Goal: Task Accomplishment & Management: Manage account settings

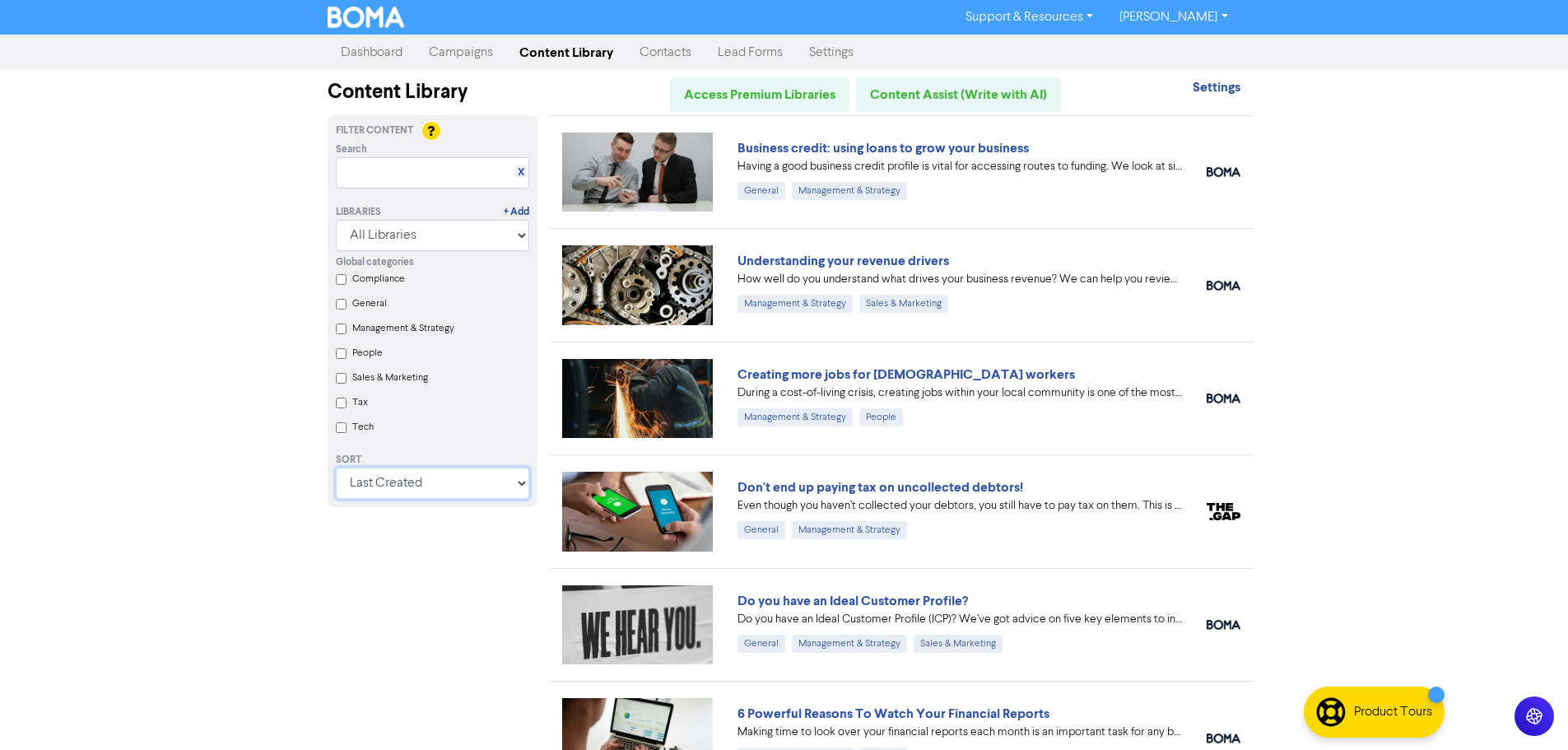
click at [421, 492] on select "Last Created First Created Title Ascending Title Descending Library Ascending L…" at bounding box center [432, 483] width 193 height 31
click at [340, 330] on Strategy "Management & Strategy" at bounding box center [340, 329] width 11 height 11
click at [337, 332] on Strategy "Management & Strategy" at bounding box center [340, 329] width 11 height 11
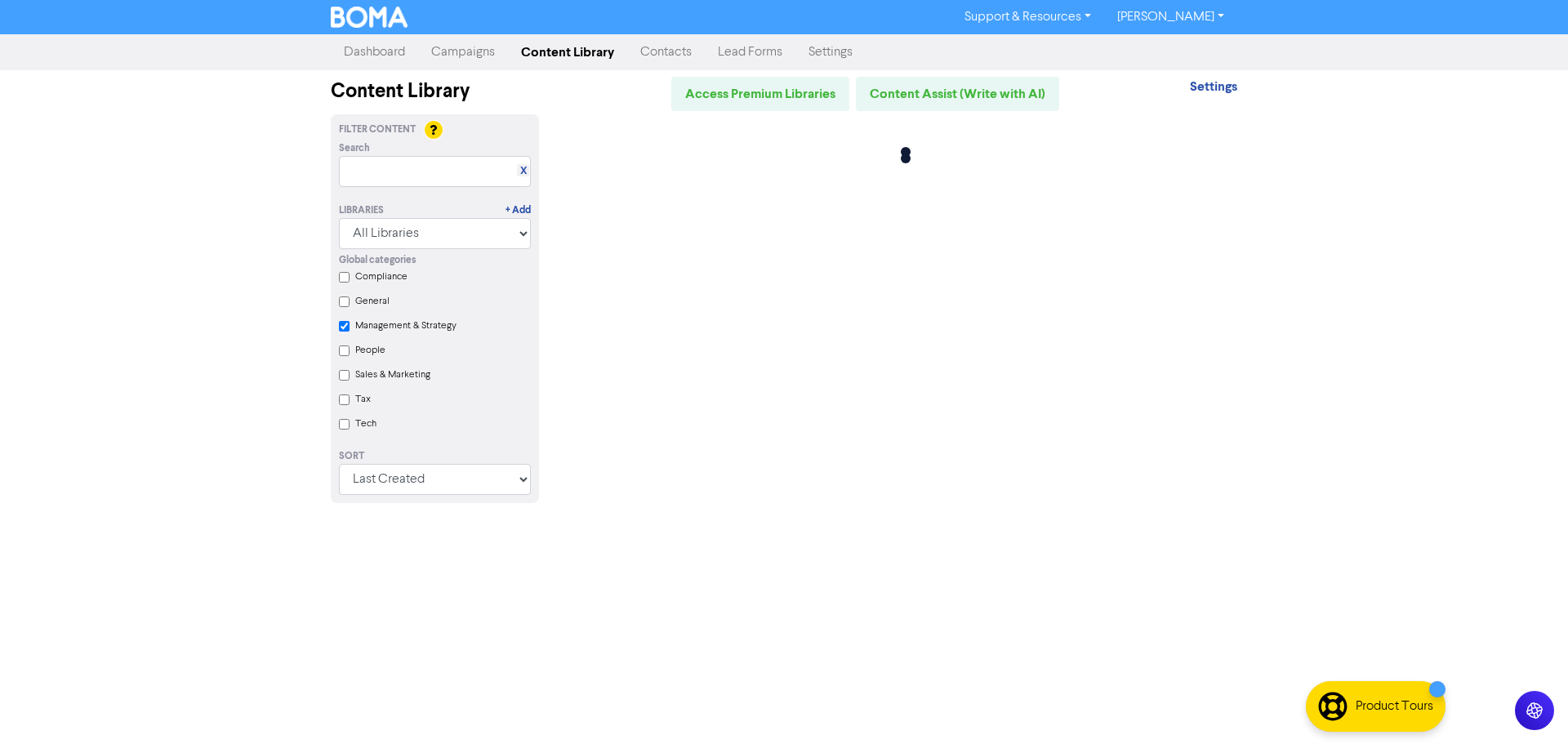
checkbox Strategy "false"
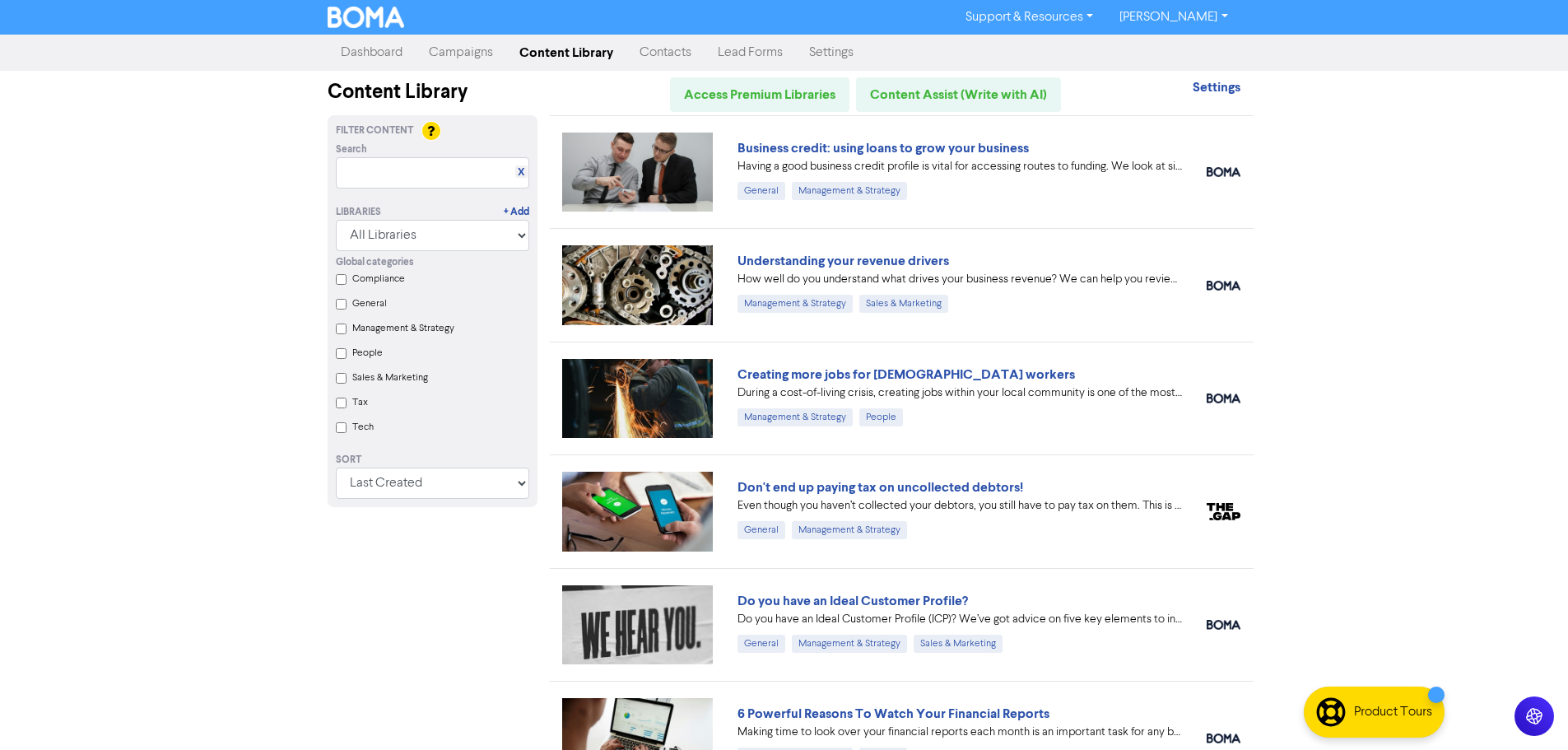
click at [335, 407] on input "Tax" at bounding box center [340, 402] width 11 height 11
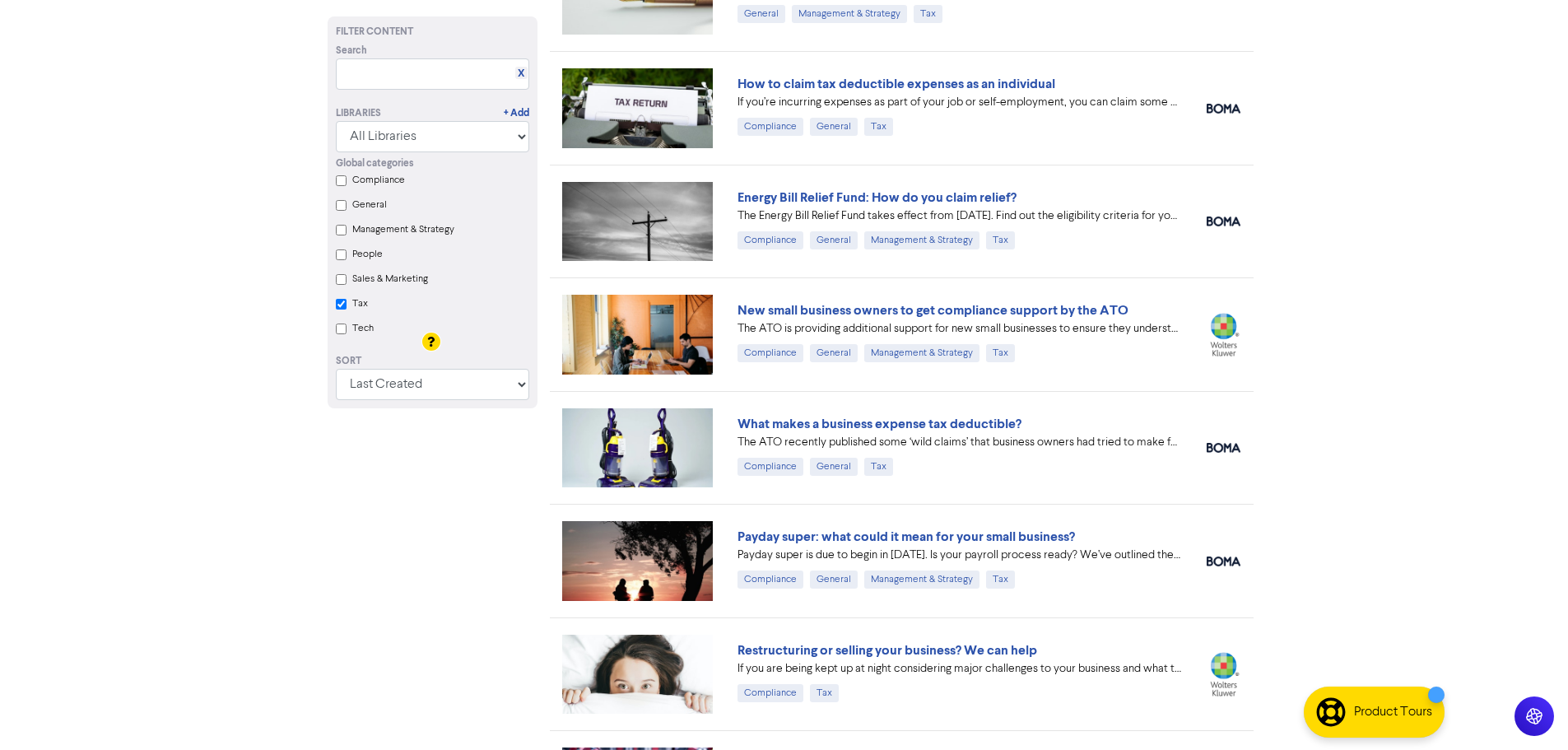
scroll to position [494, 0]
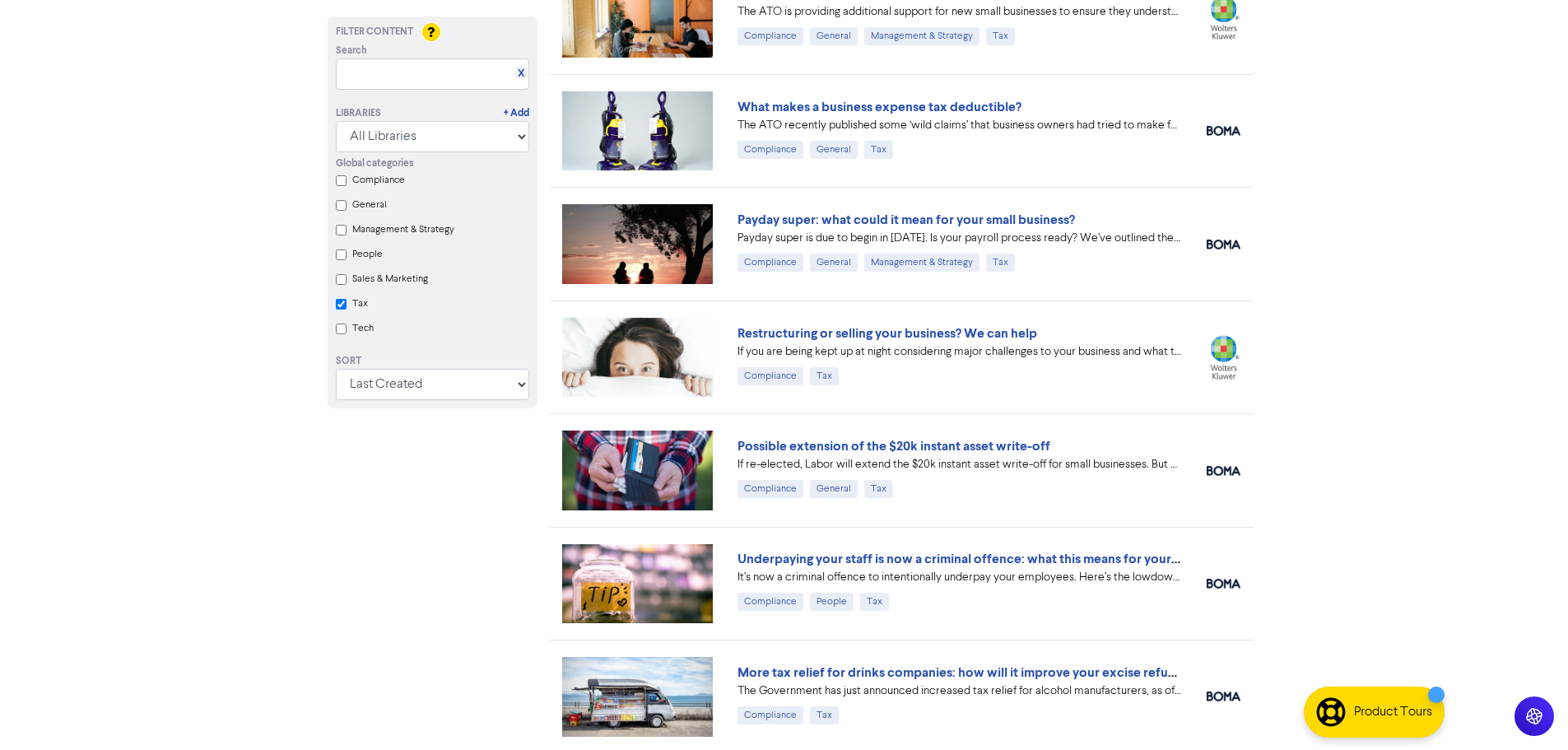
checkbox input "true"
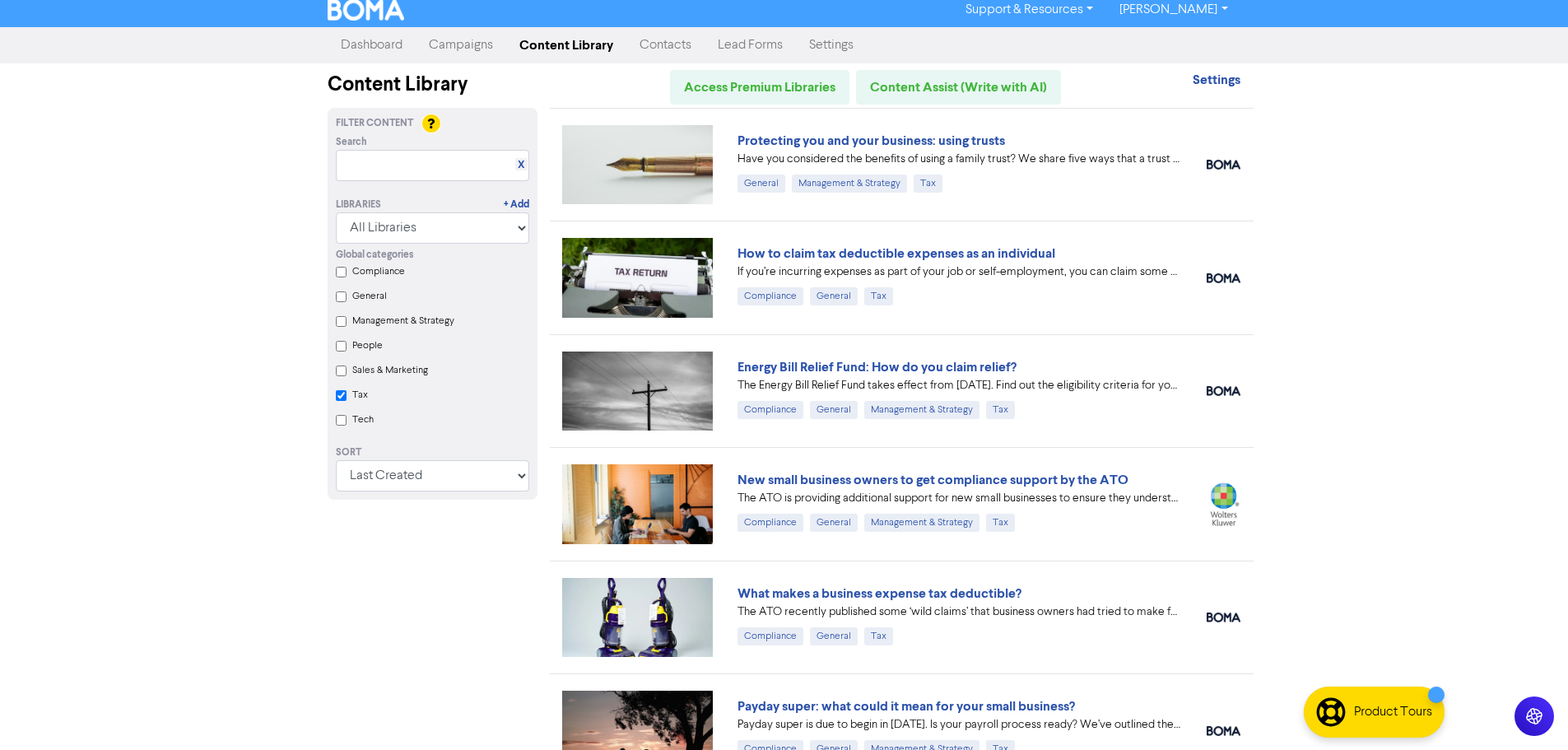
scroll to position [0, 0]
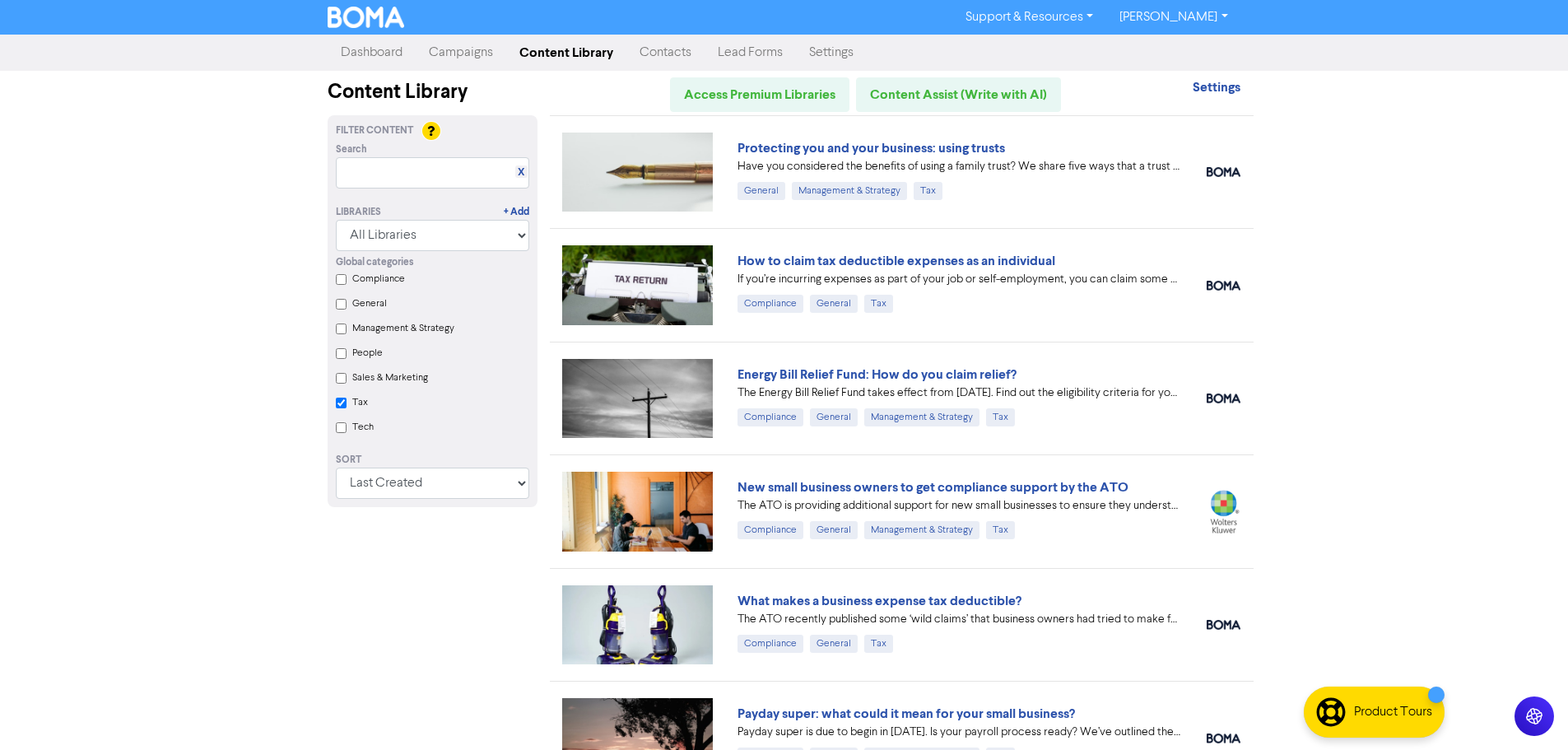
click at [368, 19] on img at bounding box center [366, 17] width 77 height 21
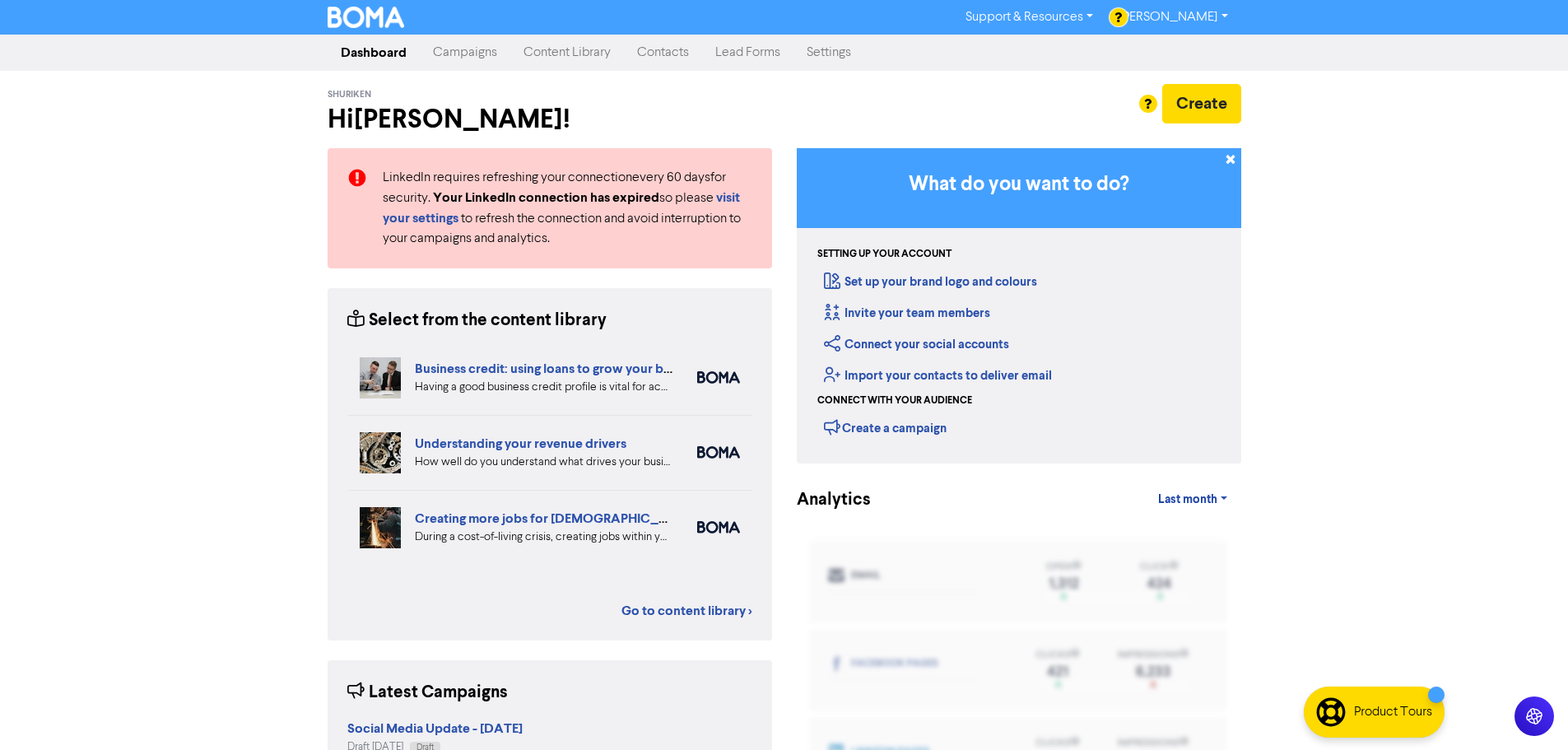
click at [1188, 11] on link "[PERSON_NAME]" at bounding box center [1173, 16] width 134 height 26
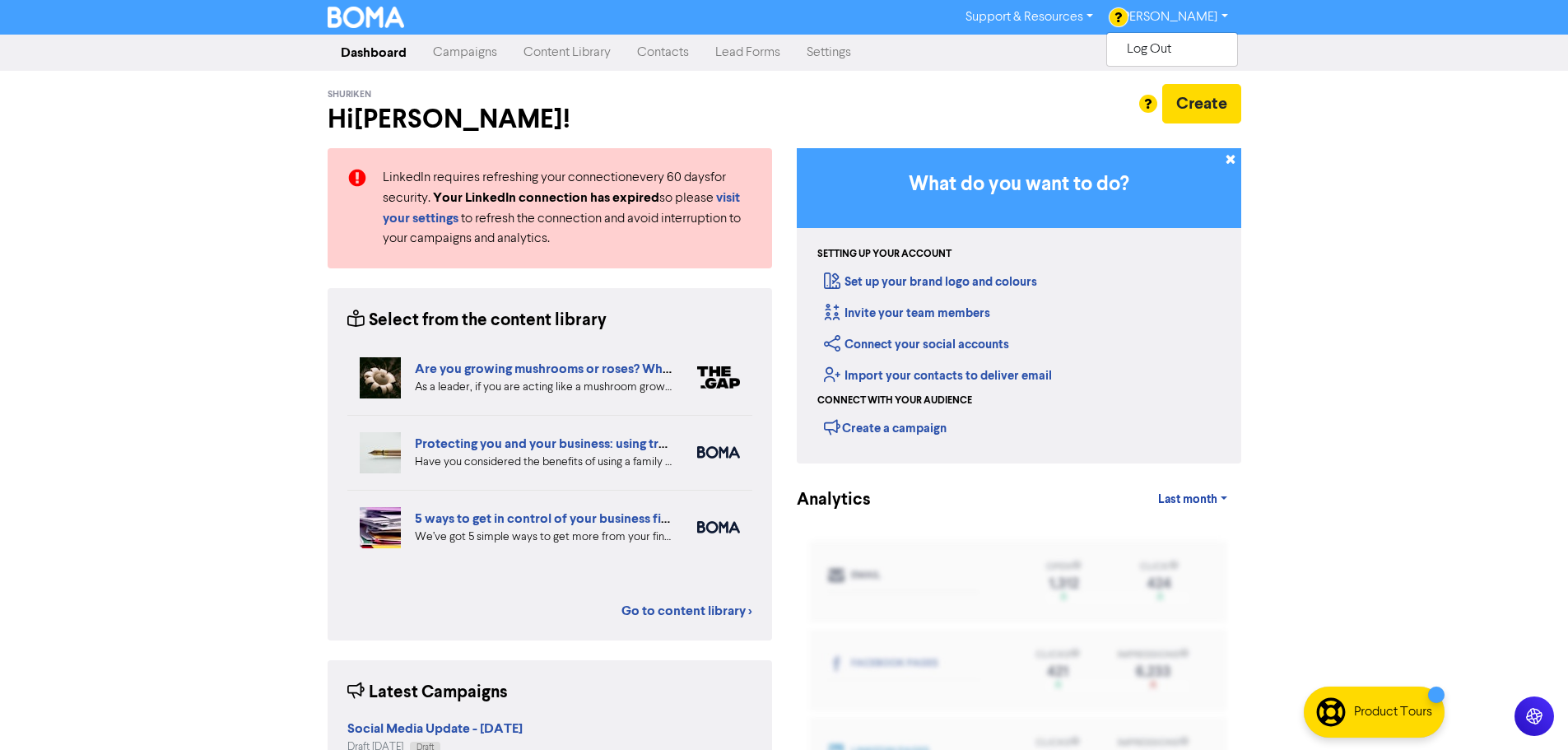
click at [822, 52] on link "Settings" at bounding box center [828, 52] width 71 height 33
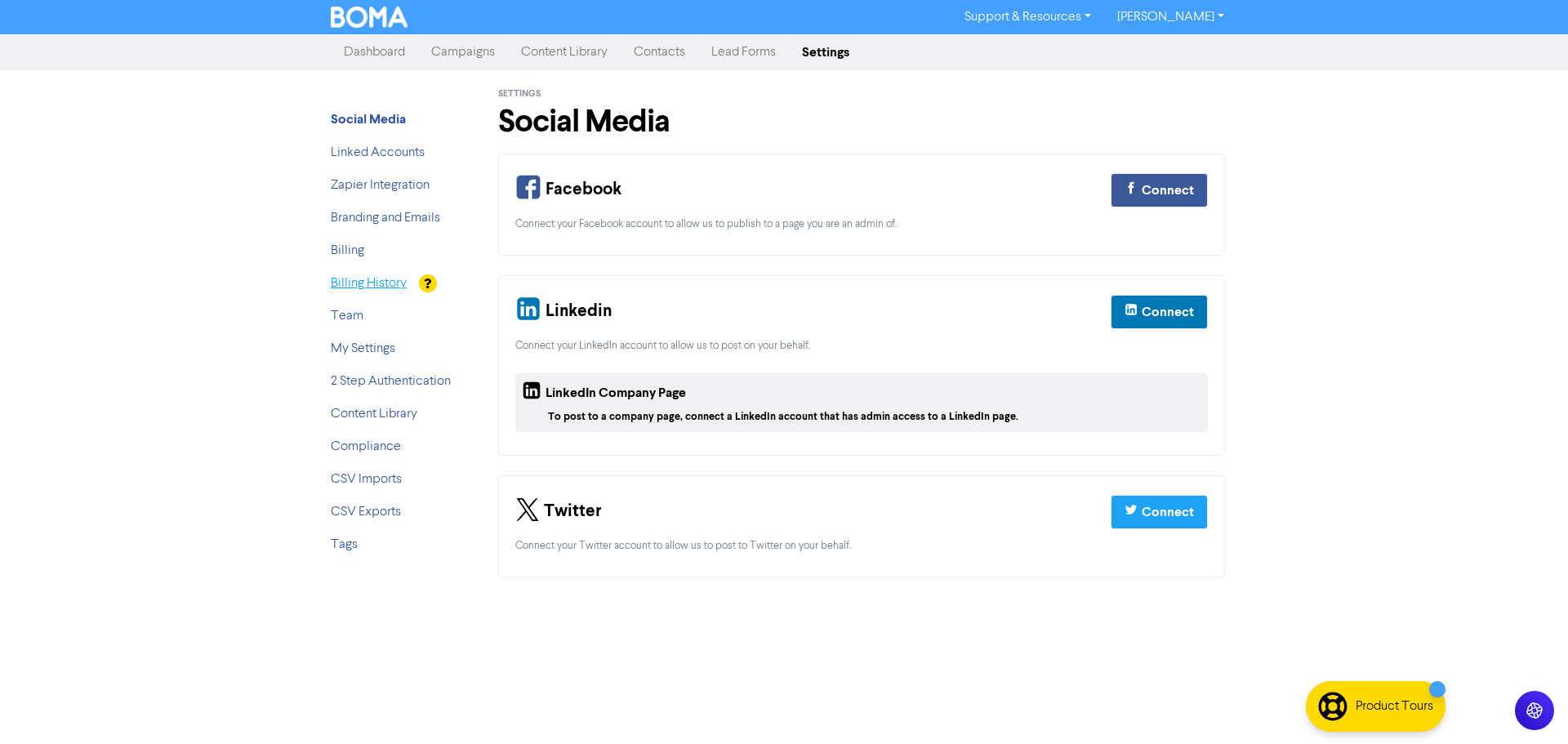
click at [377, 278] on link "Billing History" at bounding box center [368, 284] width 76 height 13
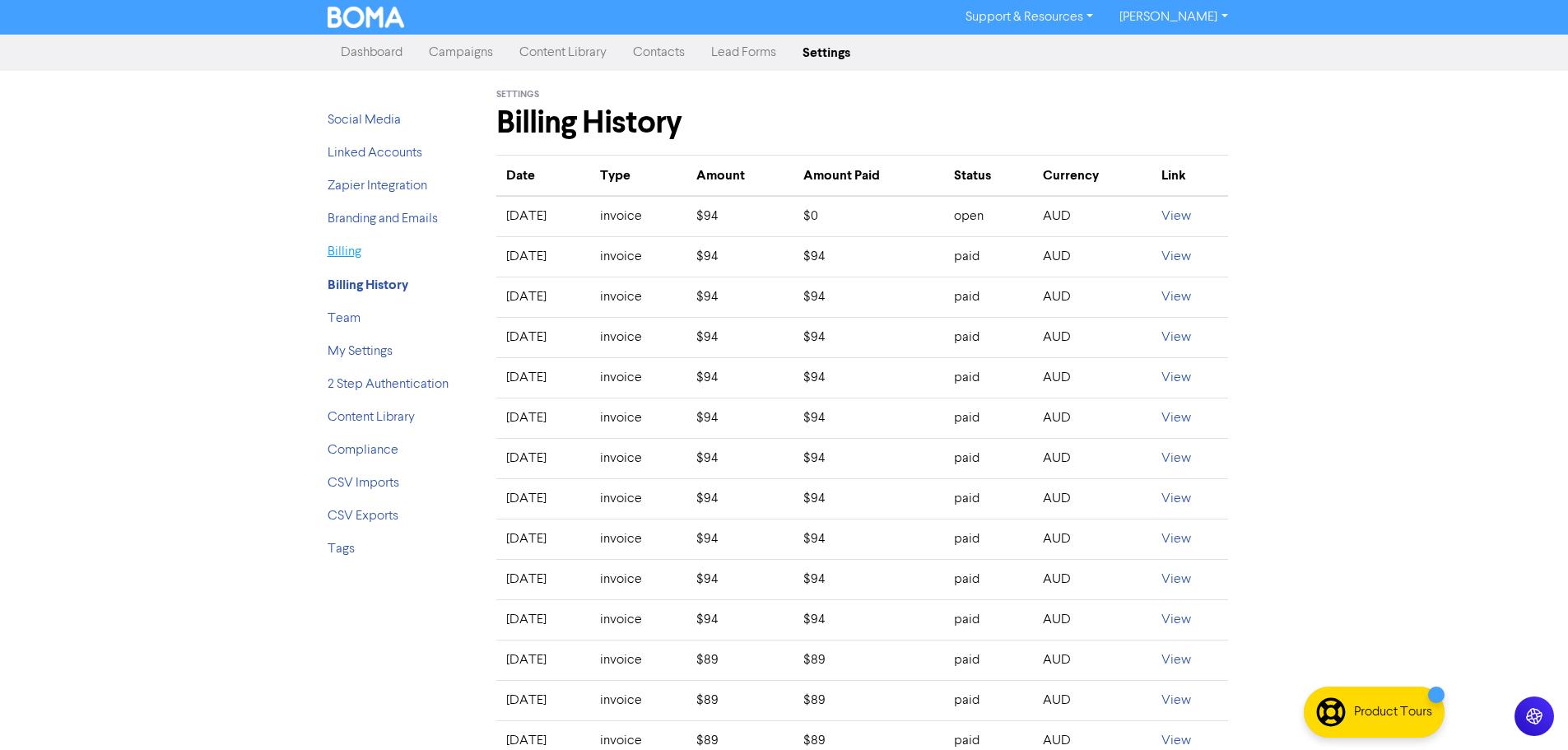
click at [346, 257] on link "Billing" at bounding box center [344, 252] width 34 height 14
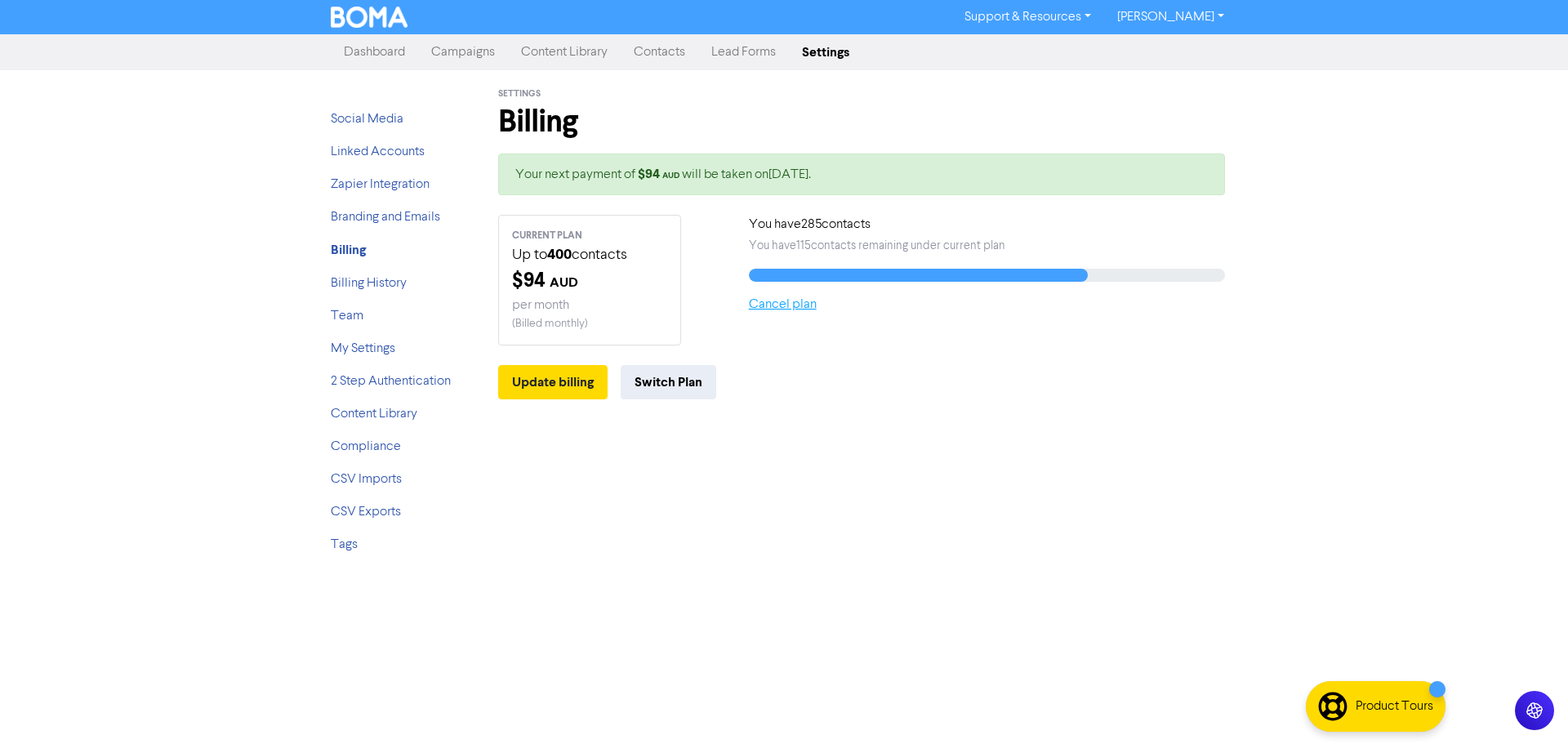
click at [783, 308] on link "Cancel plan" at bounding box center [783, 305] width 68 height 13
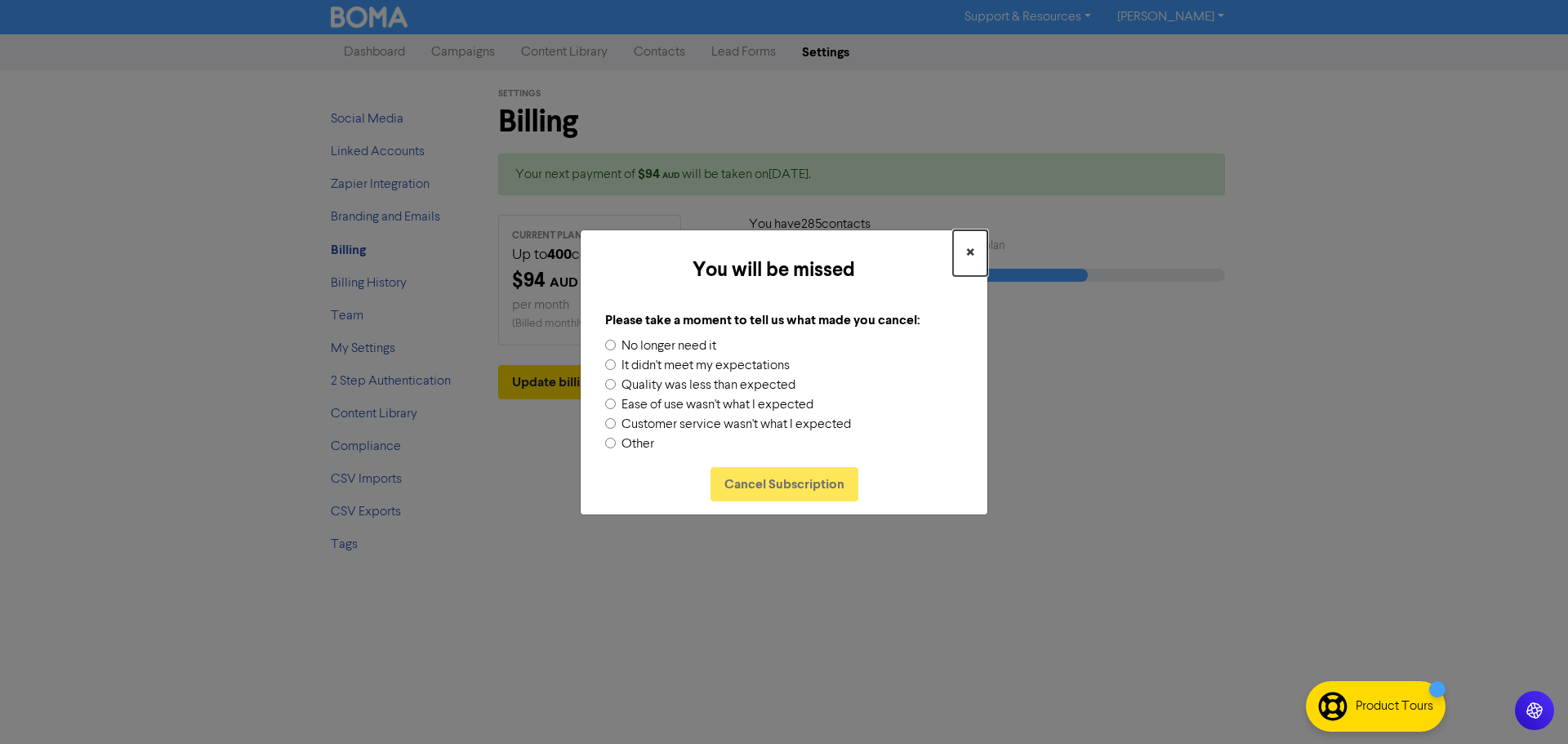
click at [970, 250] on span "×" at bounding box center [970, 253] width 9 height 25
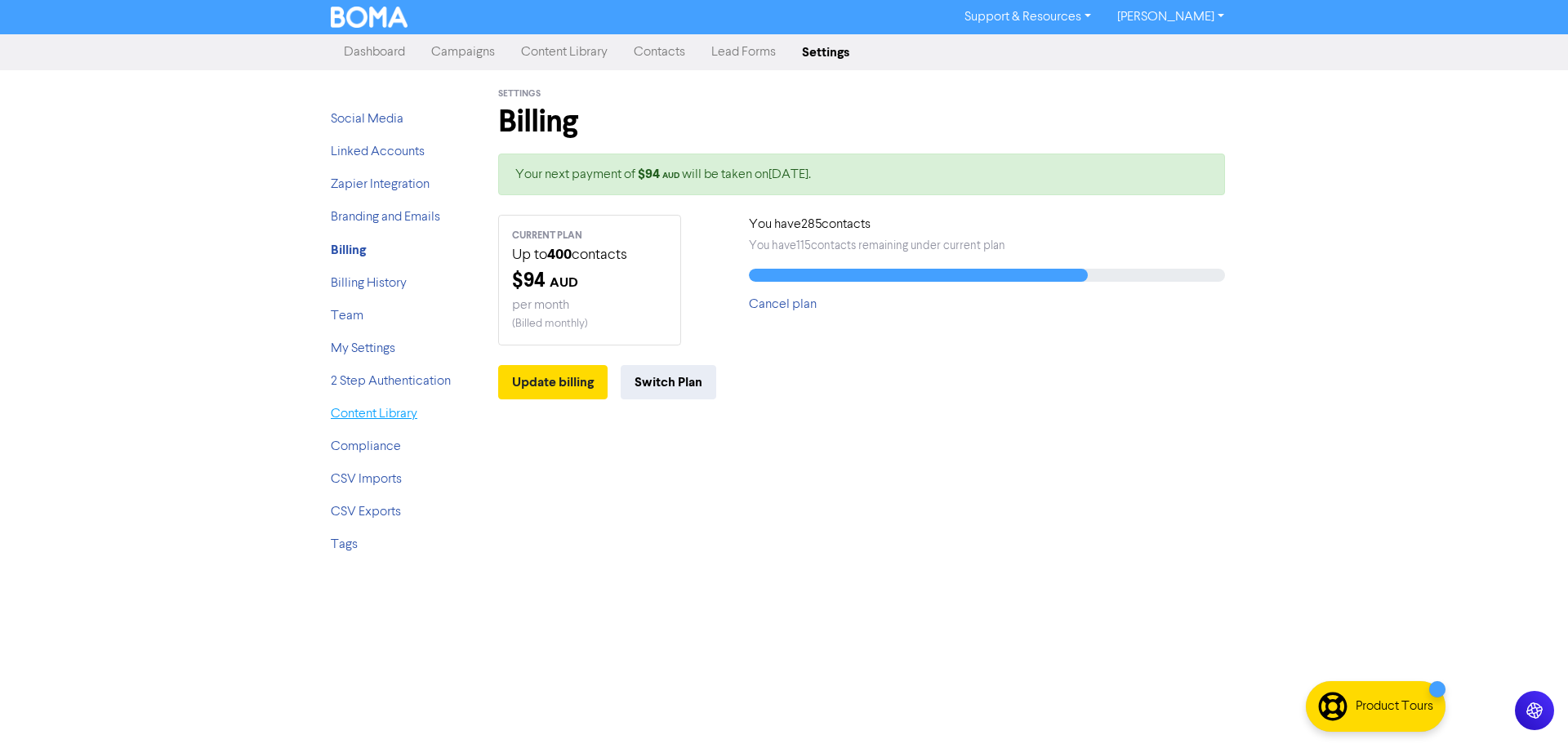
click at [359, 418] on link "Content Library" at bounding box center [374, 414] width 86 height 13
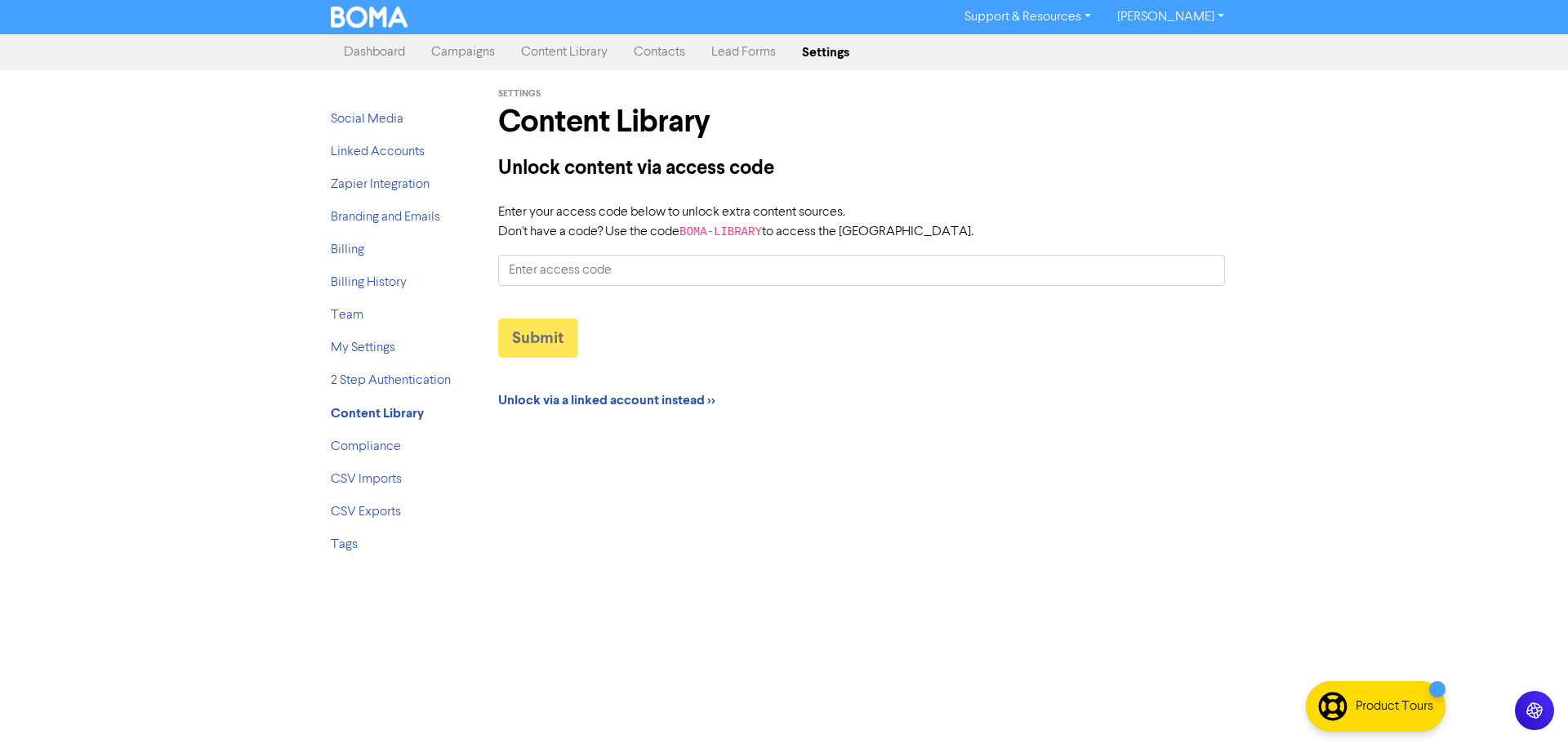
click at [365, 18] on img at bounding box center [369, 17] width 77 height 21
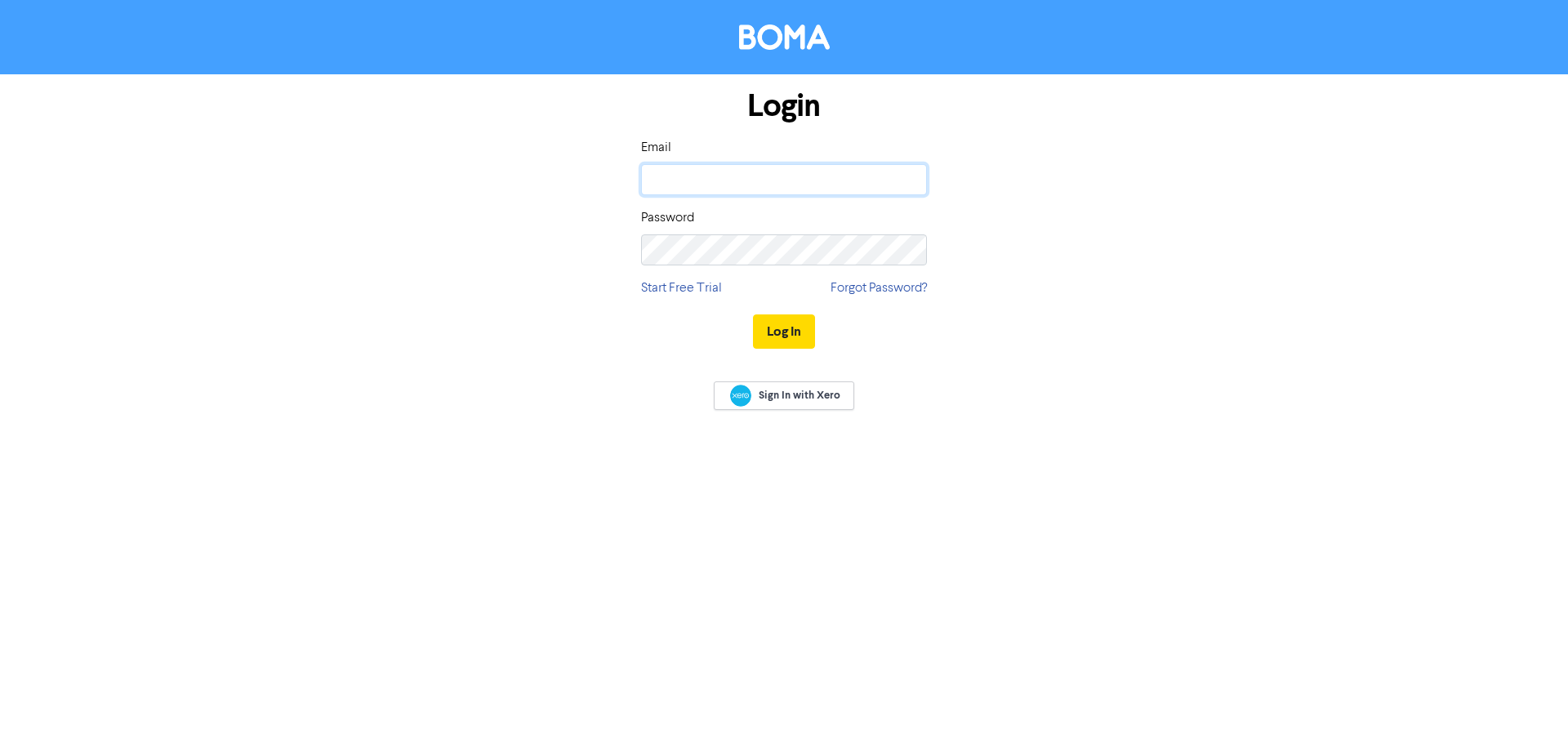
click at [760, 171] on input "email" at bounding box center [784, 179] width 286 height 31
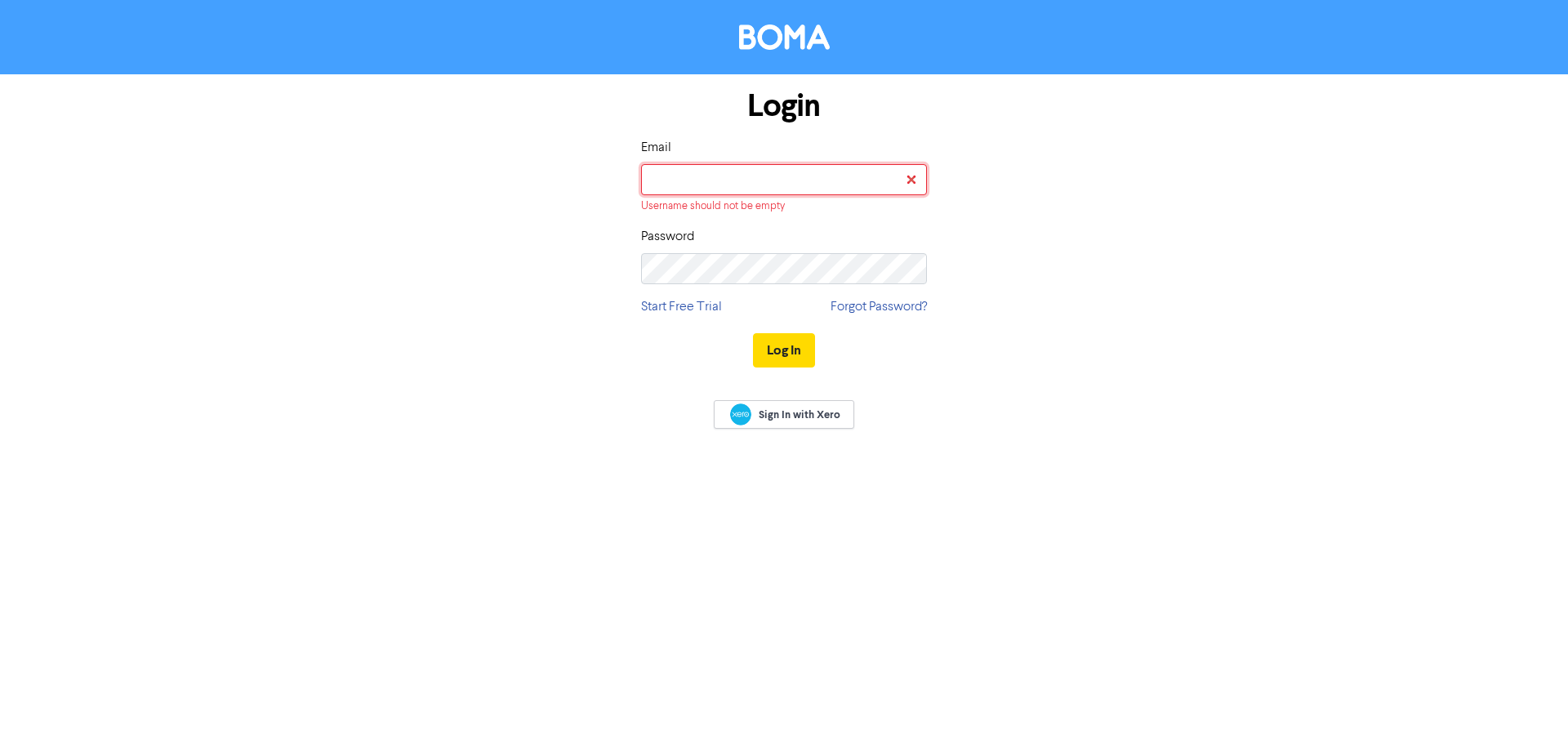
type input "aj@shuriken.com"
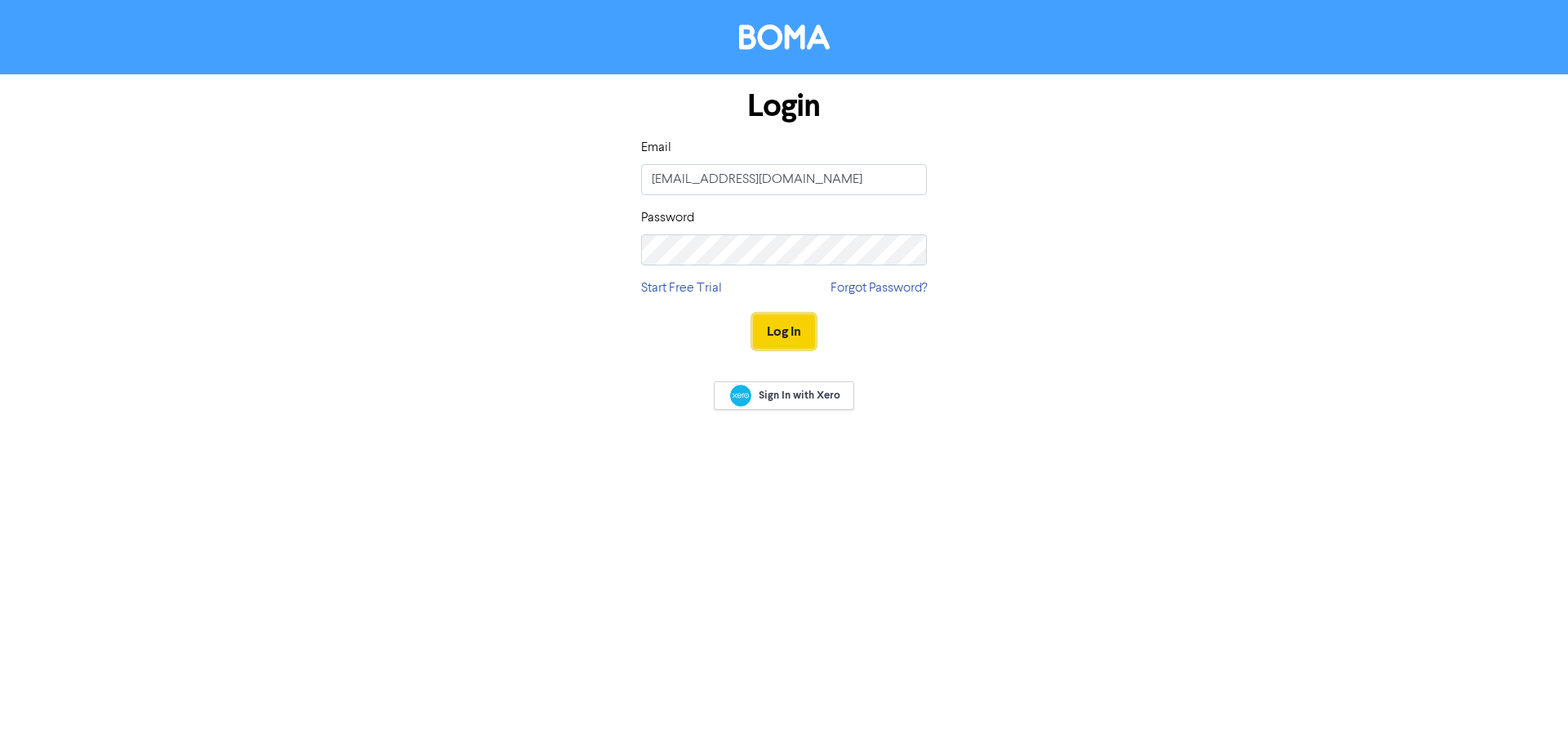
click at [787, 326] on button "Log In" at bounding box center [784, 332] width 62 height 35
